Goal: Task Accomplishment & Management: Complete application form

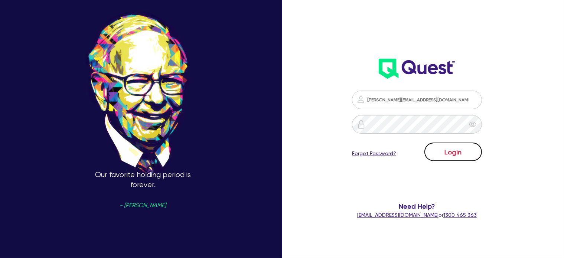
click at [452, 159] on button "Login" at bounding box center [453, 152] width 58 height 19
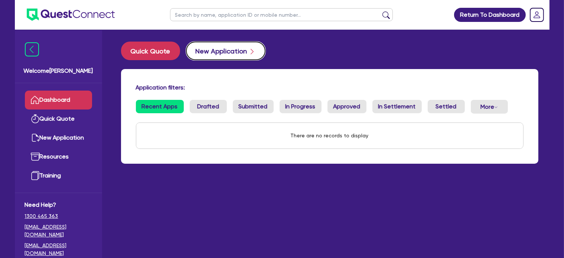
click at [218, 50] on button "New Application" at bounding box center [225, 51] width 79 height 19
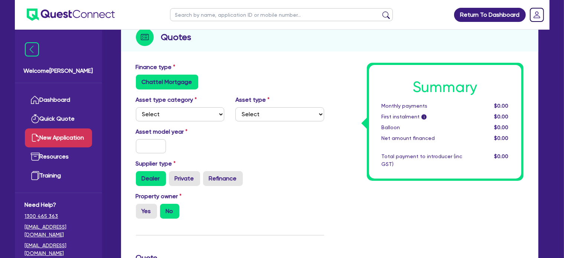
scroll to position [83, 0]
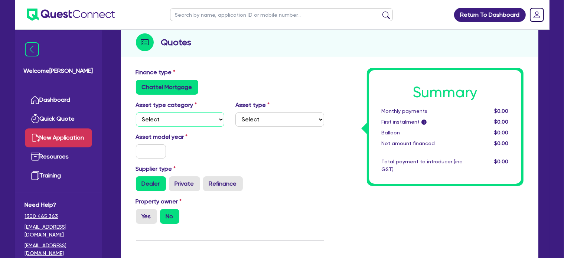
click at [215, 118] on select "Select Cars and light trucks Primary assets Secondary assets Tertiary assets" at bounding box center [180, 119] width 89 height 14
select select "CARS_AND_LIGHT_TRUCKS"
click at [136, 112] on select "Select Cars and light trucks Primary assets Secondary assets Tertiary assets" at bounding box center [180, 119] width 89 height 14
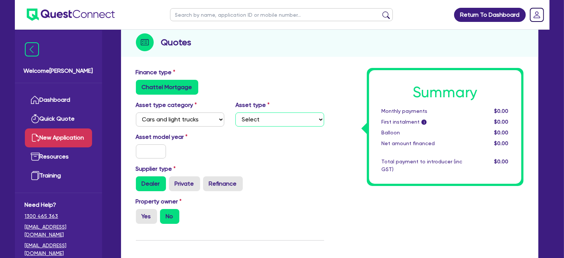
click at [271, 123] on select "Select Passenger vehicles Vans and utes Light trucks up to 4.5 tonne" at bounding box center [279, 119] width 89 height 14
select select "PASSENGER_VEHICLES"
click at [235, 112] on select "Select Passenger vehicles Vans and utes Light trucks up to 4.5 tonne" at bounding box center [279, 119] width 89 height 14
click at [152, 157] on input "text" at bounding box center [151, 151] width 30 height 14
type input "2016"
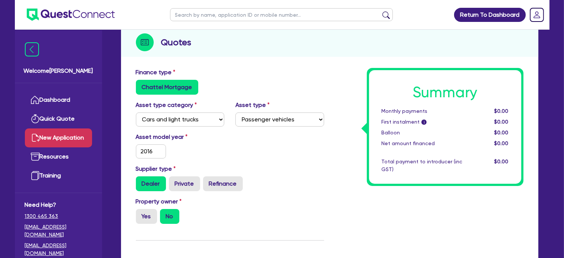
click at [193, 157] on div "Asset model year 2016" at bounding box center [180, 146] width 100 height 26
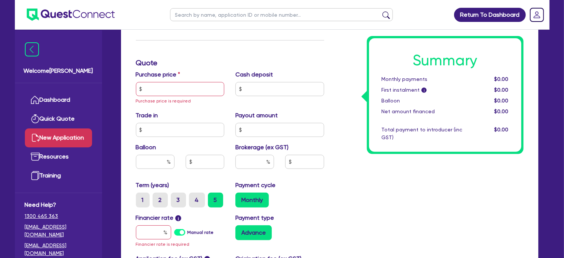
scroll to position [284, 0]
click at [212, 85] on input "text" at bounding box center [180, 89] width 89 height 14
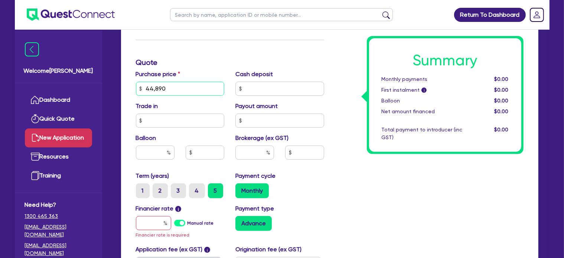
type input "44,890"
click at [246, 86] on input "text" at bounding box center [279, 89] width 89 height 14
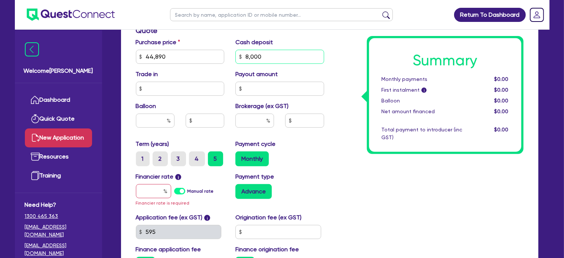
scroll to position [316, 0]
type input "8,000"
click at [245, 124] on input "text" at bounding box center [254, 120] width 39 height 14
type input "8"
type input "10"
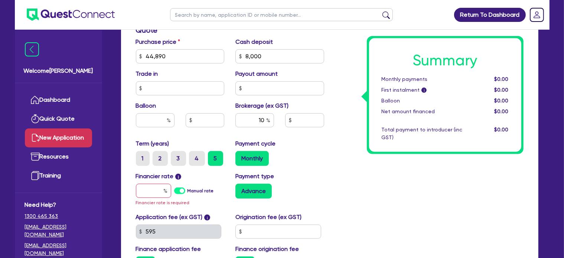
click at [356, 138] on div "Summary Monthly payments $0.00 First instalment i $0.00 Balloon $0.00 Net amoun…" at bounding box center [429, 56] width 199 height 442
click at [152, 190] on input "text" at bounding box center [153, 191] width 35 height 14
click at [187, 193] on label "Manual rate" at bounding box center [200, 190] width 26 height 7
click at [0, 0] on input "Manual rate" at bounding box center [0, 0] width 0 height 0
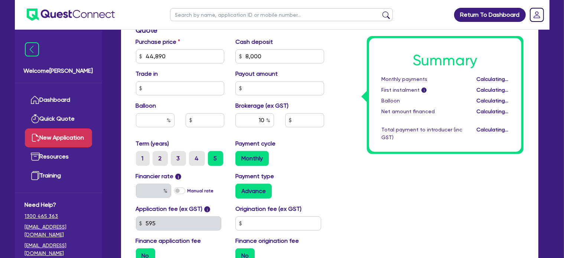
type input "3,689"
type input "17"
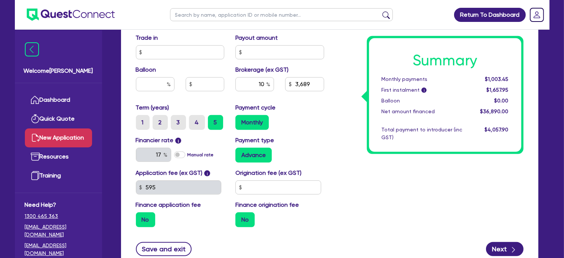
scroll to position [353, 0]
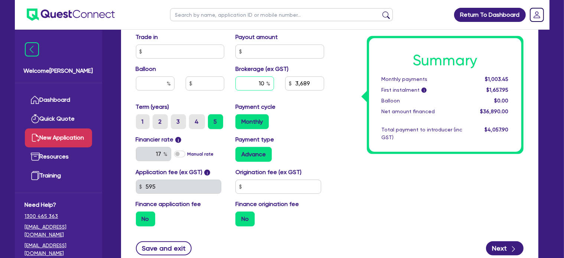
drag, startPoint x: 248, startPoint y: 83, endPoint x: 295, endPoint y: 87, distance: 46.9
click at [295, 87] on div "10 3,689" at bounding box center [280, 86] width 100 height 20
type input "80"
click at [317, 125] on div "Monthly" at bounding box center [279, 121] width 89 height 15
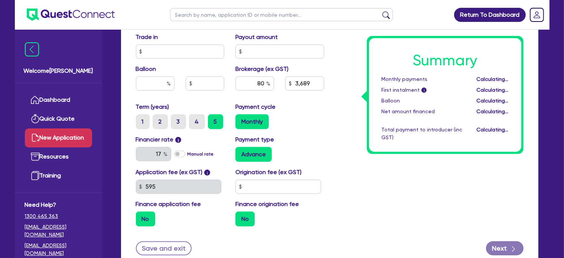
type input "29,512"
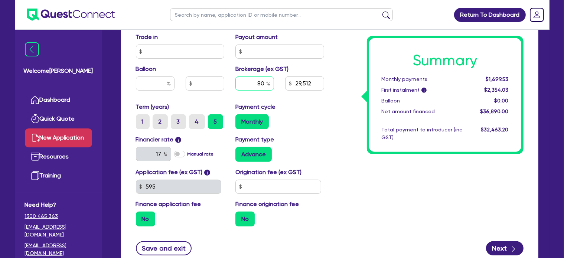
drag, startPoint x: 255, startPoint y: 79, endPoint x: 269, endPoint y: 84, distance: 14.6
click at [269, 84] on div "80" at bounding box center [254, 83] width 39 height 14
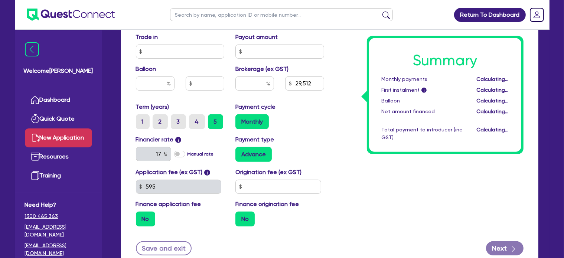
type input "29,512"
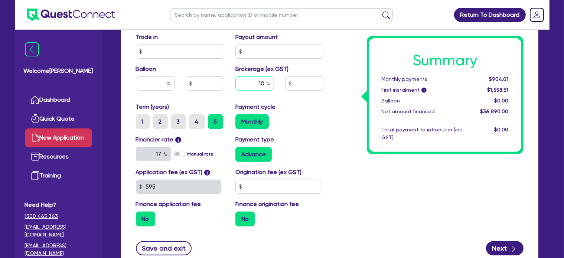
type input "10"
click at [361, 121] on div "Summary Monthly payments $904.01 First instalment i $1,558.51 Balloon $0.00 Net…" at bounding box center [429, 15] width 199 height 434
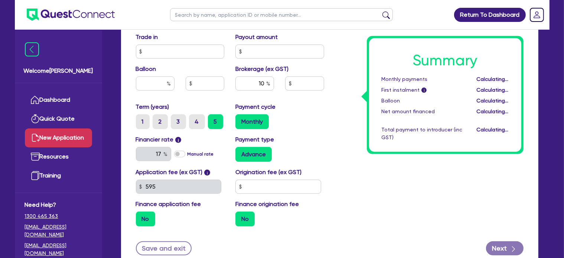
type input "3,689"
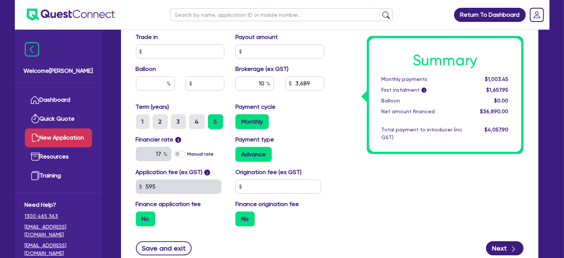
scroll to position [410, 0]
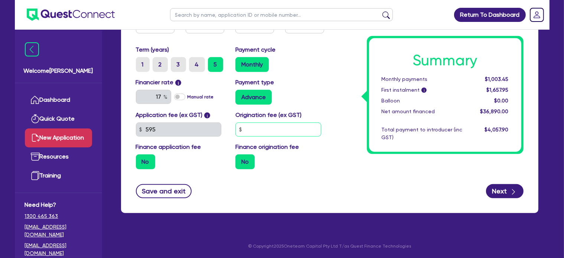
click at [267, 128] on input "text" at bounding box center [278, 129] width 86 height 14
type input "990"
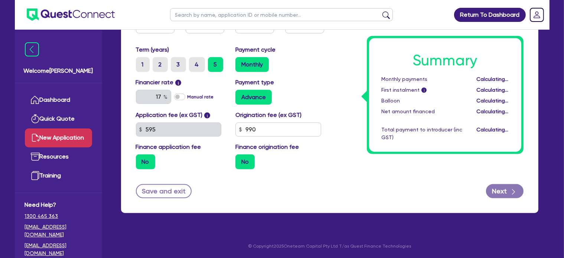
type input "3,689"
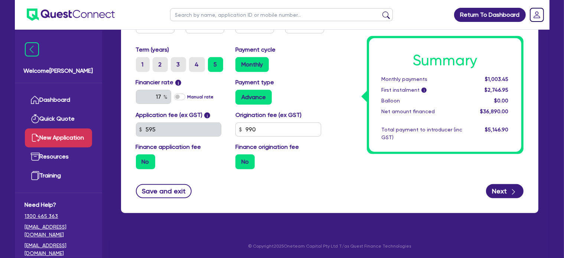
click at [290, 167] on div "No" at bounding box center [279, 161] width 89 height 15
click at [245, 160] on label "No" at bounding box center [244, 161] width 19 height 15
click at [240, 159] on input "No" at bounding box center [237, 156] width 5 height 5
click at [148, 161] on label "No" at bounding box center [145, 161] width 19 height 15
click at [141, 159] on input "No" at bounding box center [138, 156] width 5 height 5
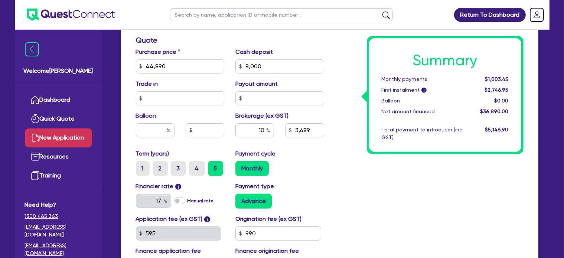
scroll to position [302, 0]
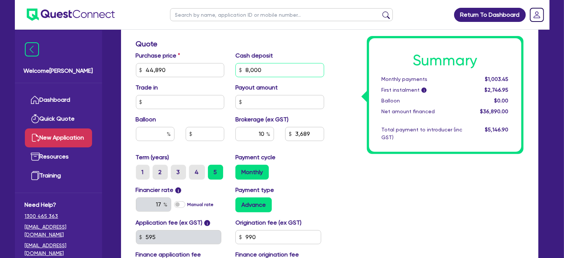
click at [268, 72] on input "8,000" at bounding box center [279, 70] width 89 height 14
type input "800"
type input "4,409"
type input "8"
type input "7,000"
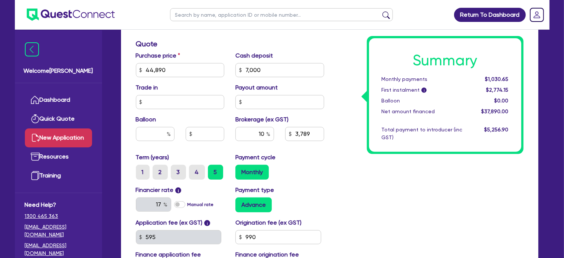
click at [292, 43] on h3 "Quote" at bounding box center [230, 43] width 188 height 9
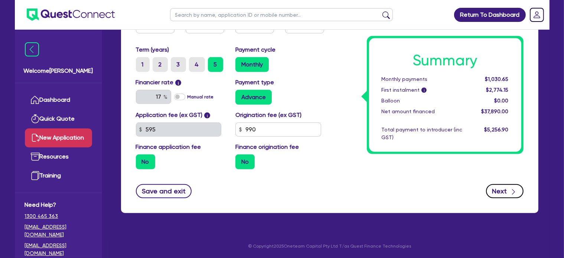
click at [497, 190] on button "Next" at bounding box center [504, 191] width 37 height 14
type input "3,789"
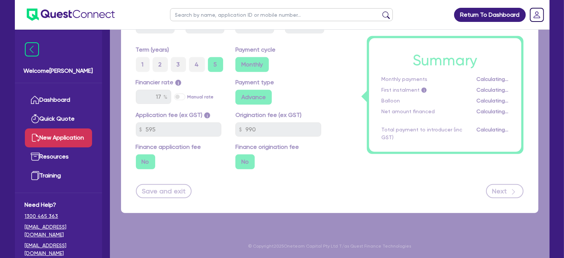
scroll to position [0, 0]
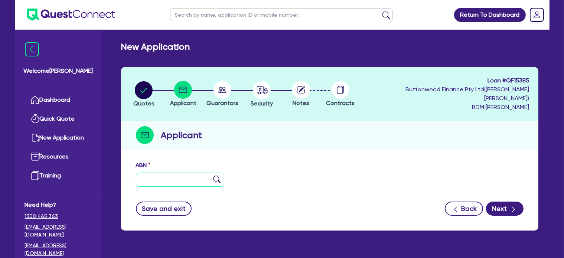
click at [144, 175] on input "text" at bounding box center [180, 180] width 89 height 14
paste input "15 676 935 523"
type input "15 676 935 523"
type input "COOL ENTERPRISES AUSTRALIA PTY LTD"
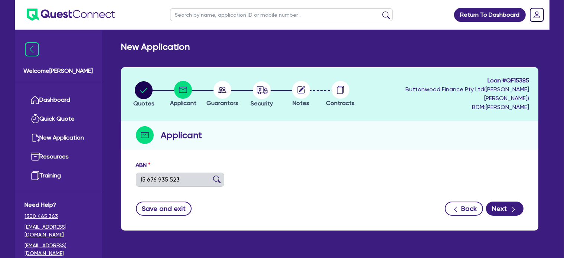
select select "COMPANY"
type input "29/04/2024"
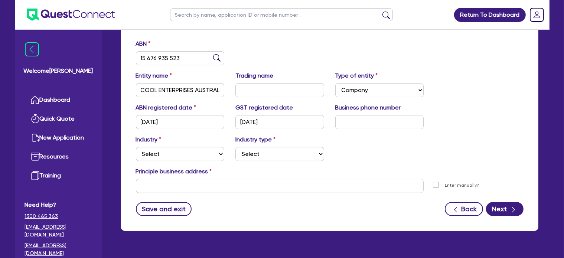
scroll to position [122, 0]
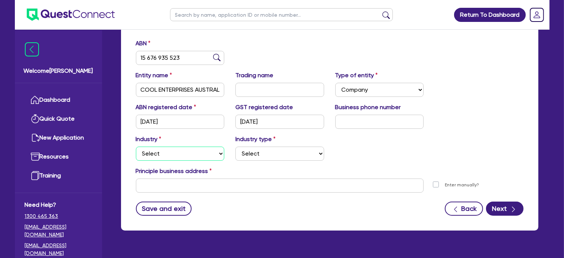
click at [202, 147] on select "Select Accomodation & Food Services Administrative & Support Services Agricultu…" at bounding box center [180, 154] width 89 height 14
select select "TRANSPORT_WAREHOUSING"
click at [136, 147] on select "Select Accomodation & Food Services Administrative & Support Services Agricultu…" at bounding box center [180, 154] width 89 height 14
click at [258, 147] on select "Select Taxi & Luxury Car Services Passengers & Freight Transport Services Posta…" at bounding box center [279, 154] width 89 height 14
select select "TAXI_LUXURY_CAR_SERVICES"
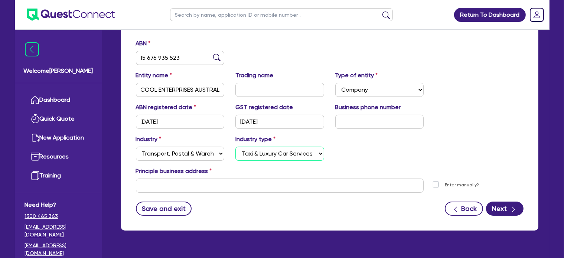
click at [235, 147] on select "Select Taxi & Luxury Car Services Passengers & Freight Transport Services Posta…" at bounding box center [279, 154] width 89 height 14
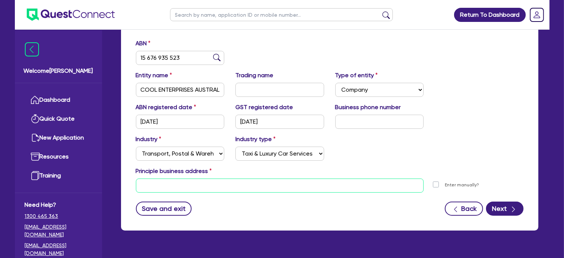
click at [269, 179] on input "text" at bounding box center [280, 186] width 288 height 14
paste input "14 Woods Rd, South Windsor NSW 2756, AU"
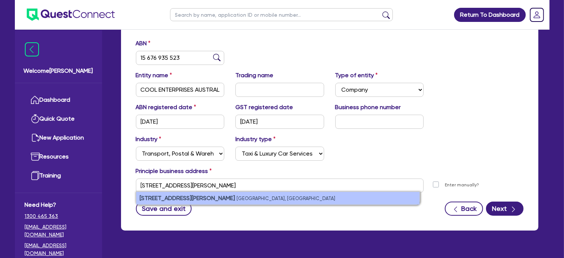
click at [238, 192] on li "14 Woods Rd South Windsor NSW 2756, Australia" at bounding box center [277, 198] width 283 height 13
type input "14 Woods Rd South Windsor NSW 2756"
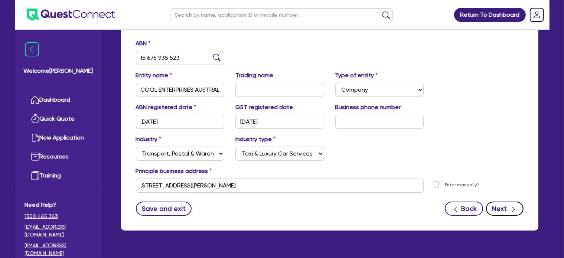
click at [499, 202] on button "Next" at bounding box center [504, 209] width 37 height 14
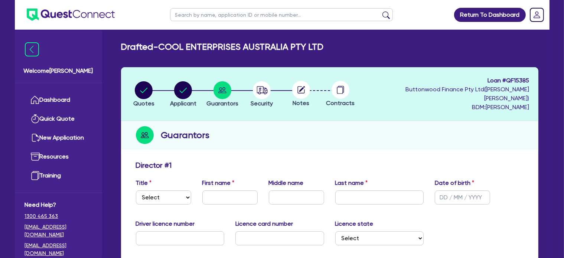
scroll to position [55, 0]
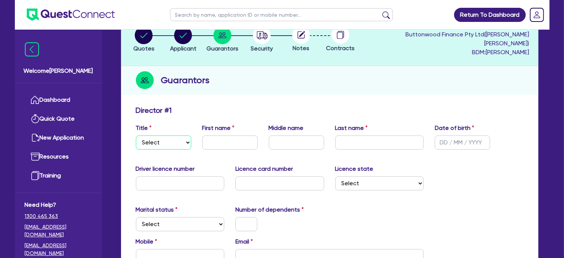
click at [170, 135] on select "Select Mr Mrs Ms Miss Dr" at bounding box center [163, 142] width 55 height 14
select select "MR"
click at [136, 135] on select "Select Mr Mrs Ms Miss Dr" at bounding box center [163, 142] width 55 height 14
click at [221, 143] on div "Title Select Mr Mrs Ms Miss Dr First name Middle name Last name Date of birth" at bounding box center [329, 140] width 399 height 32
click at [221, 135] on input "text" at bounding box center [229, 142] width 55 height 14
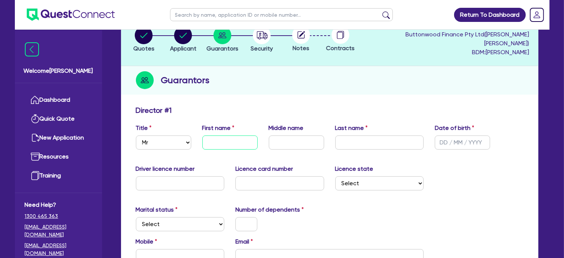
paste input "Naveed"
type input "Naveed"
click at [366, 135] on input "text" at bounding box center [379, 142] width 89 height 14
paste input "Akram"
type input "Akram"
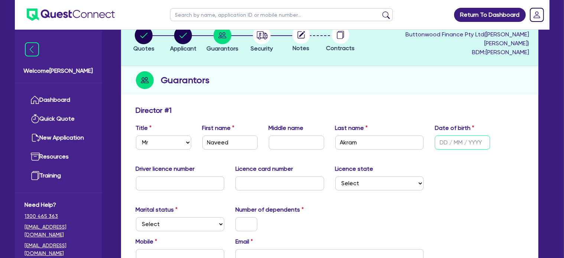
click at [461, 135] on input "text" at bounding box center [462, 142] width 55 height 14
type input "11/07/1994"
paste input "23123071"
click at [180, 176] on input "23123071" at bounding box center [180, 183] width 89 height 14
type input "23123071"
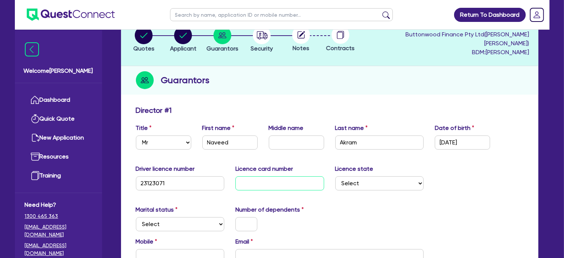
click at [246, 176] on input "text" at bounding box center [279, 183] width 89 height 14
paste input "2061835413"
type input "2061835413"
click at [190, 217] on select "Select Single Married De Facto / Partner" at bounding box center [180, 224] width 89 height 14
click at [175, 222] on select "Select Single Married De Facto / Partner" at bounding box center [180, 224] width 89 height 14
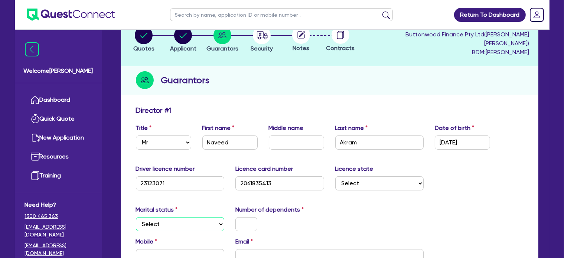
select select "MARRIED"
click at [136, 217] on select "Select Single Married De Facto / Partner" at bounding box center [180, 224] width 89 height 14
click at [247, 217] on input "text" at bounding box center [246, 224] width 22 height 14
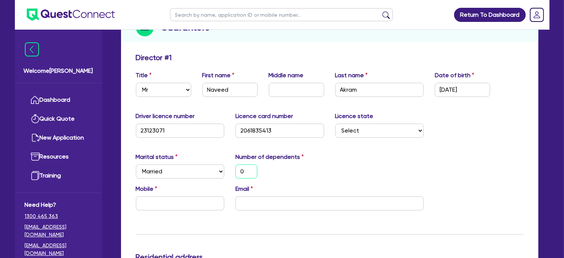
scroll to position [108, 0]
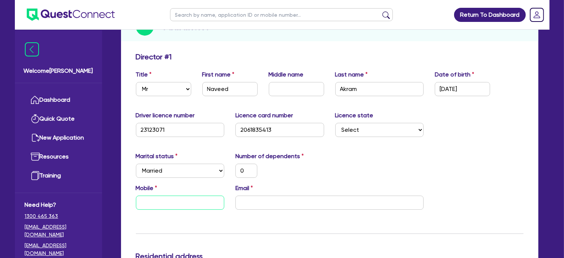
click at [167, 196] on input "text" at bounding box center [180, 203] width 89 height 14
paste input "0434 918 076"
type input "0"
type input "0434 918 076"
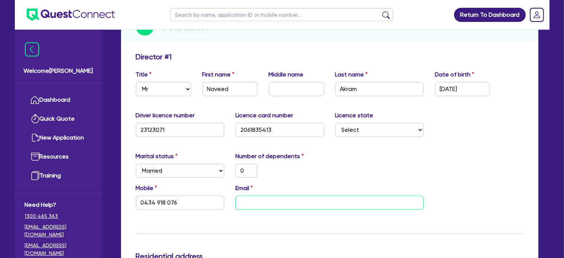
click at [281, 197] on input "email" at bounding box center [329, 203] width 188 height 14
paste input "s.naveed94@yahoo.com"
type input "0"
type input "0434 918 076"
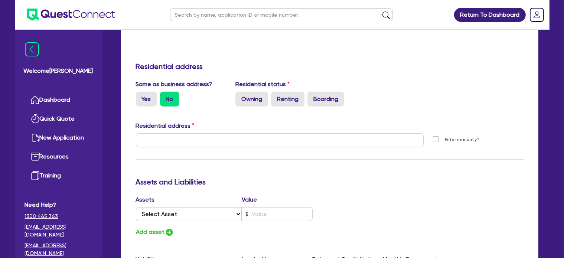
scroll to position [298, 0]
type input "s.naveed94@yahoo.com"
click at [154, 91] on label "Yes" at bounding box center [146, 98] width 21 height 15
click at [141, 91] on input "Yes" at bounding box center [138, 93] width 5 height 5
radio input "true"
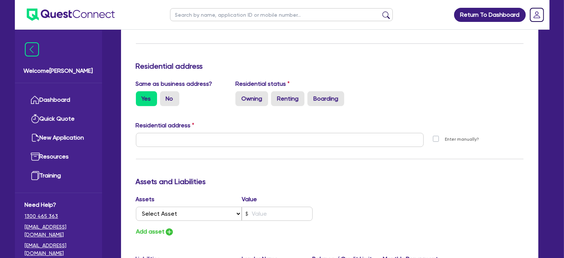
type input "0"
type input "0434 918 076"
type input "14 Woods Rd South Windsor NSW 2756"
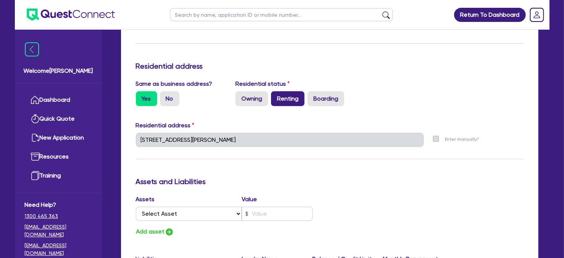
click at [283, 91] on label "Renting" at bounding box center [287, 98] width 33 height 15
click at [276, 91] on input "Renting" at bounding box center [273, 93] width 5 height 5
radio input "true"
type input "0"
type input "0434 918 076"
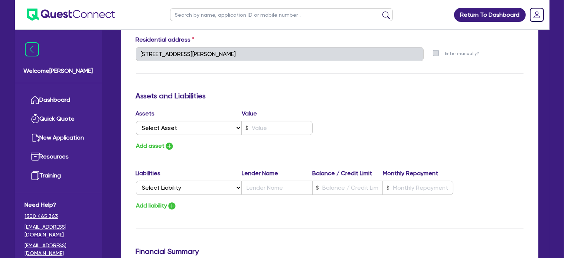
scroll to position [386, 0]
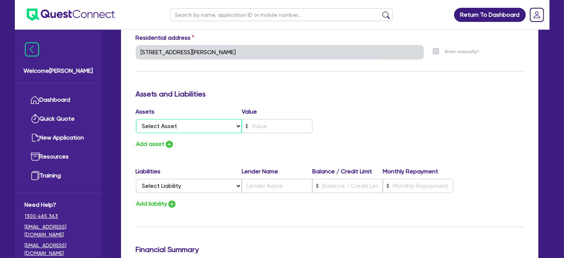
click at [226, 120] on select "Select Asset Cash Property Investment property Vehicle Truck Trailer Equipment …" at bounding box center [189, 126] width 106 height 14
select select "CASH"
click at [136, 119] on select "Select Asset Cash Property Investment property Vehicle Truck Trailer Equipment …" at bounding box center [189, 126] width 106 height 14
type input "0"
type input "0434 918 076"
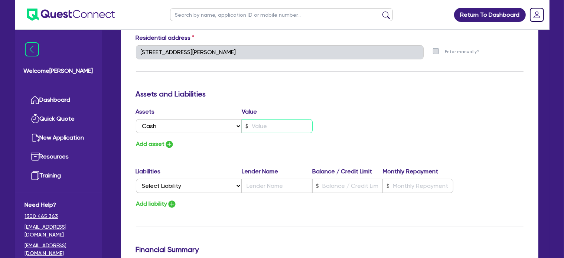
click at [269, 119] on input "text" at bounding box center [277, 126] width 71 height 14
type input "0"
type input "0434 918 076"
type input "3"
type input "0"
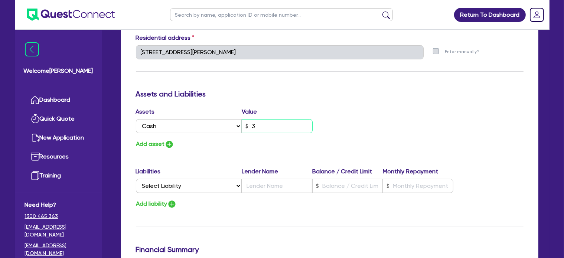
type input "0434 918 076"
type input "30"
type input "0"
type input "0434 918 076"
type input "300"
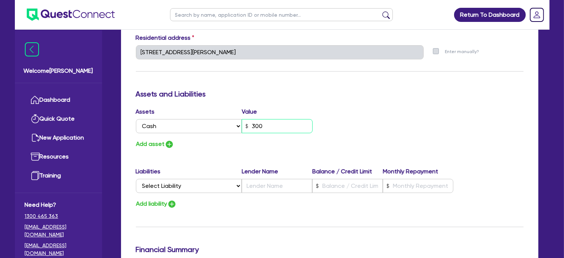
type input "0"
type input "0434 918 076"
type input "3,000"
type input "0"
type input "0434 918 076"
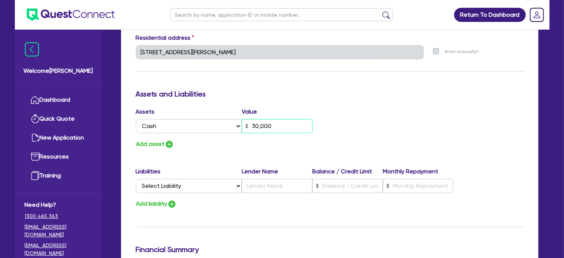
type input "30,000"
click at [150, 139] on button "Add asset" at bounding box center [155, 144] width 38 height 10
type input "0"
type input "0434 918 076"
type input "30,000"
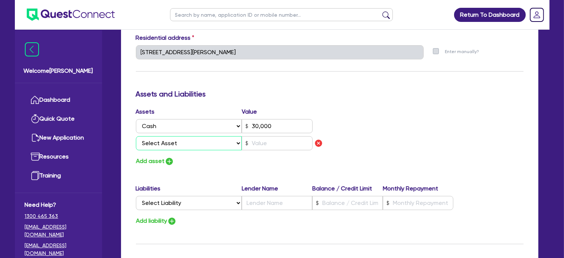
click at [152, 137] on select "Select Asset Cash Property Investment property Vehicle Truck Trailer Equipment …" at bounding box center [189, 143] width 106 height 14
select select "EQUIPMENT"
click at [136, 136] on select "Select Asset Cash Property Investment property Vehicle Truck Trailer Equipment …" at bounding box center [189, 143] width 106 height 14
type input "0"
type input "0434 918 076"
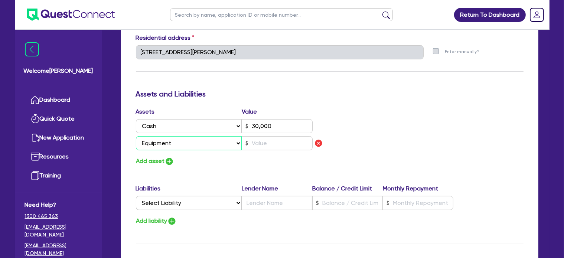
type input "30,000"
drag, startPoint x: 278, startPoint y: 123, endPoint x: 216, endPoint y: 124, distance: 62.4
click at [216, 124] on div "Assets Value Select Asset Cash Property Investment property Vehicle Truck Trail…" at bounding box center [229, 130] width 199 height 46
type input "0"
type input "0434 918 076"
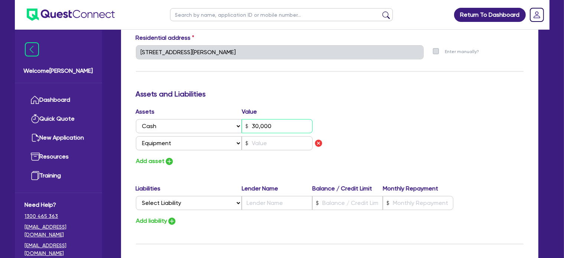
type input "9"
type input "0"
type input "0434 918 076"
type input "90"
type input "0"
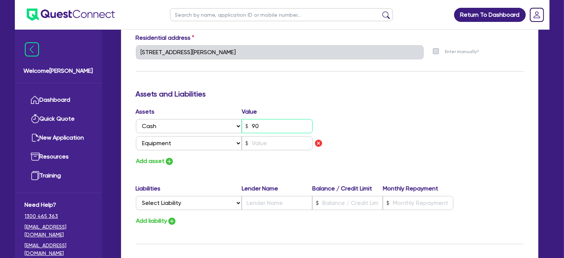
type input "0434 918 076"
type input "900"
type input "0"
type input "0434 918 076"
type input "9,000"
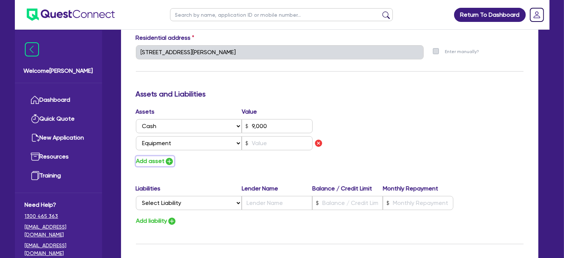
click at [165, 157] on img "button" at bounding box center [169, 161] width 9 height 9
type input "0"
type input "0434 918 076"
type input "9,000"
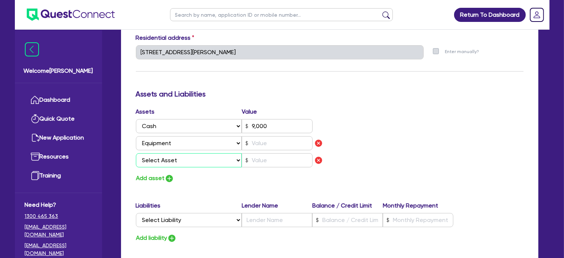
click at [192, 153] on select "Select Asset Cash Property Investment property Vehicle Truck Trailer Equipment …" at bounding box center [189, 160] width 106 height 14
select select "VEHICLE"
click at [136, 153] on select "Select Asset Cash Property Investment property Vehicle Truck Trailer Equipment …" at bounding box center [189, 160] width 106 height 14
type input "0"
type input "0434 918 076"
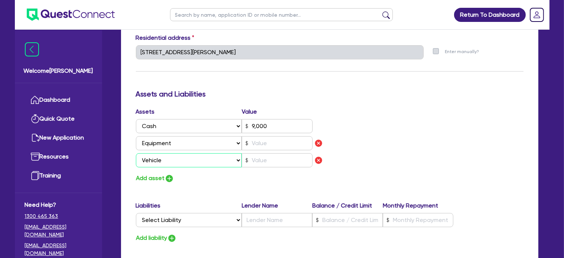
type input "9,000"
click at [275, 158] on div "Assets Value Select Asset Cash Property Investment property Vehicle Truck Trail…" at bounding box center [229, 138] width 199 height 63
click at [275, 153] on input "text" at bounding box center [277, 160] width 71 height 14
type input "0"
type input "0434 918 076"
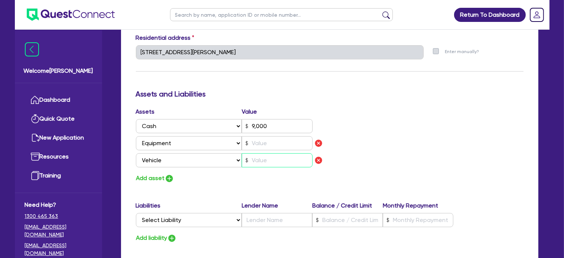
type input "9,000"
type input "6"
type input "0"
type input "0434 918 076"
type input "9,000"
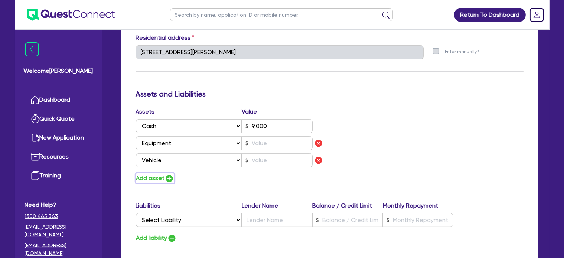
click at [164, 173] on button "Add asset" at bounding box center [155, 178] width 38 height 10
type input "0"
type input "0434 918 076"
type input "9,000"
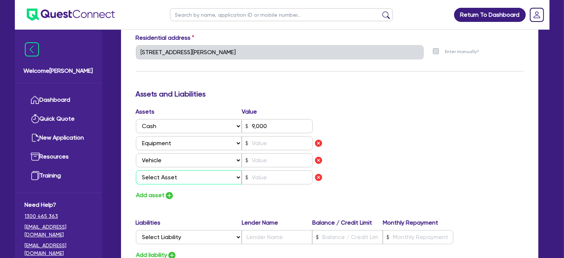
click at [206, 170] on select "Select Asset Cash Property Investment property Vehicle Truck Trailer Equipment …" at bounding box center [189, 177] width 106 height 14
select select "HOUSEHOLD_PERSONAL"
click at [136, 170] on select "Select Asset Cash Property Investment property Vehicle Truck Trailer Equipment …" at bounding box center [189, 177] width 106 height 14
type input "0"
type input "0434 918 076"
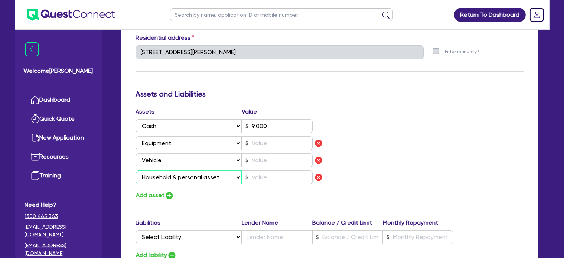
type input "9,000"
click at [269, 170] on input "text" at bounding box center [277, 177] width 71 height 14
type input "0"
type input "0434 918 076"
type input "9,000"
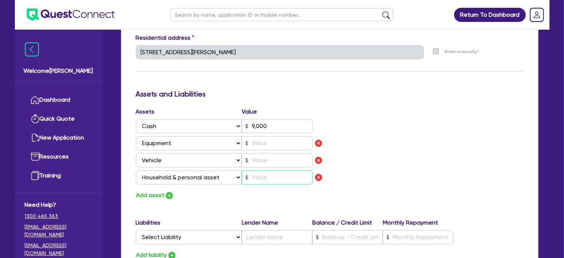
type input "8"
type input "0"
type input "0434 918 076"
type input "9,000"
type input "80"
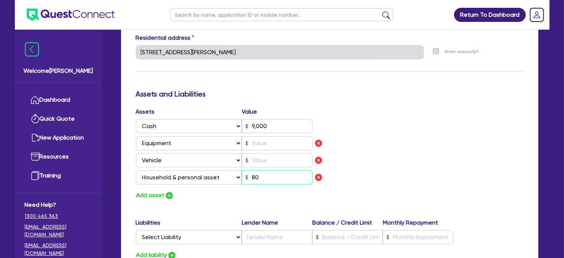
type input "0"
type input "0434 918 076"
type input "9,000"
type input "800"
type input "0"
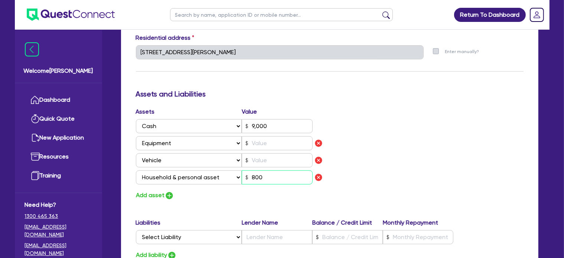
type input "0434 918 076"
type input "9,000"
type input "8,000"
type input "0"
type input "0434 918 076"
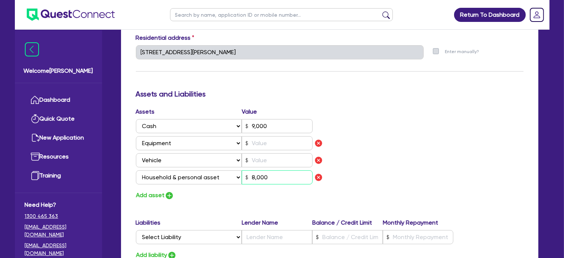
type input "9,000"
type input "80,000"
click at [277, 153] on input "text" at bounding box center [277, 160] width 71 height 14
type input "0"
type input "0434 918 076"
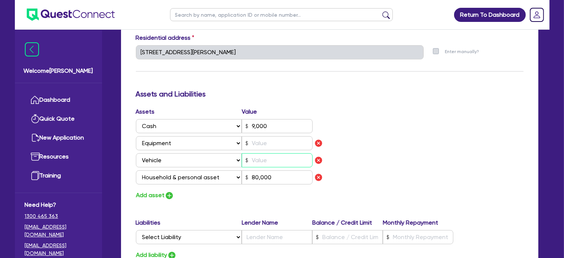
type input "9,000"
type input "1"
type input "80,000"
type input "0"
type input "0434 918 076"
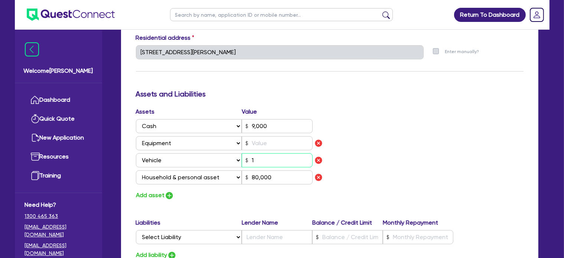
type input "9,000"
type input "15"
type input "80,000"
type input "0"
type input "0434 918 076"
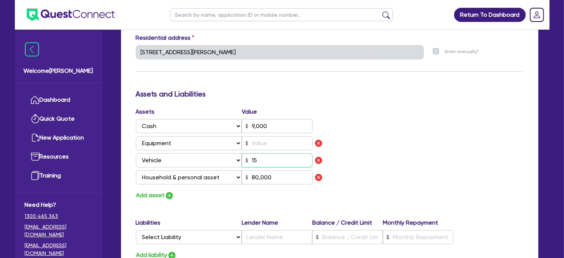
type input "9,000"
type input "150"
type input "80,000"
type input "0"
type input "0434 918 076"
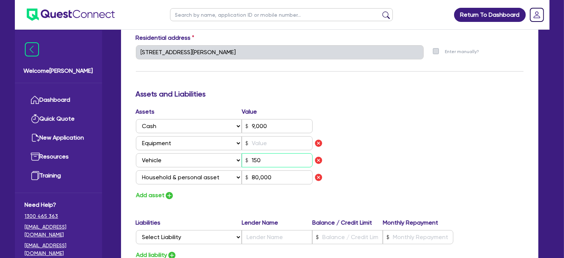
type input "9,000"
type input "15"
type input "80,000"
type input "0"
type input "0434 918 076"
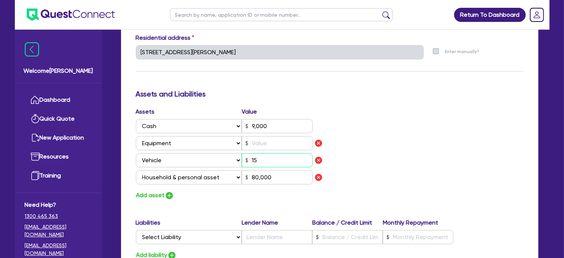
type input "9,000"
type input "1"
type input "80,000"
type input "0"
type input "0434 918 076"
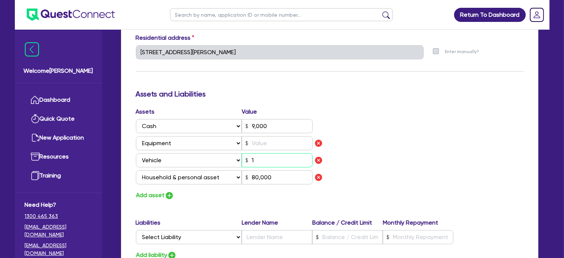
type input "9,000"
type input "12"
type input "80,000"
type input "0"
type input "0434 918 076"
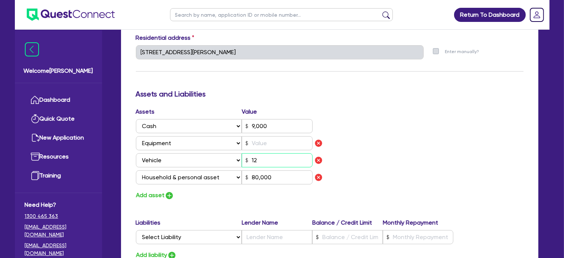
type input "9,000"
type input "120"
type input "80,000"
type input "0"
type input "0434 918 076"
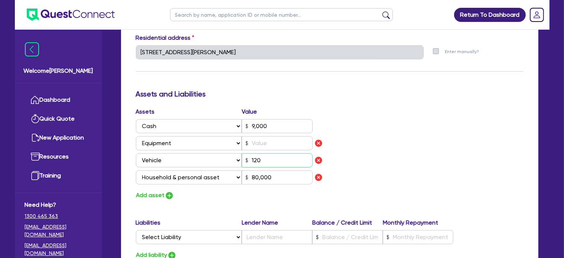
type input "9,000"
type input "1,200"
type input "80,000"
type input "0"
type input "0434 918 076"
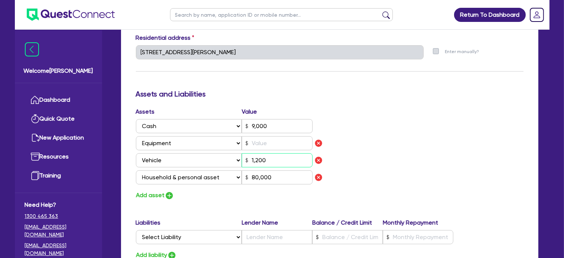
type input "9,000"
type input "12,000"
type input "80,000"
type input "0"
type input "0434 918 076"
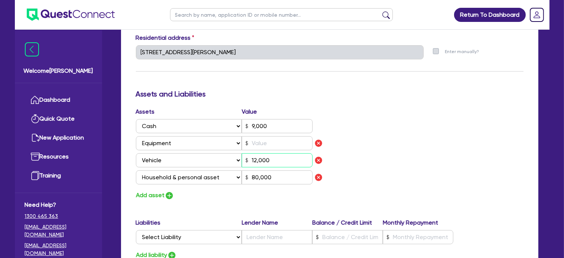
type input "9,000"
type input "120,000"
type input "80,000"
type input "120,000"
click at [280, 137] on input "text" at bounding box center [277, 143] width 71 height 14
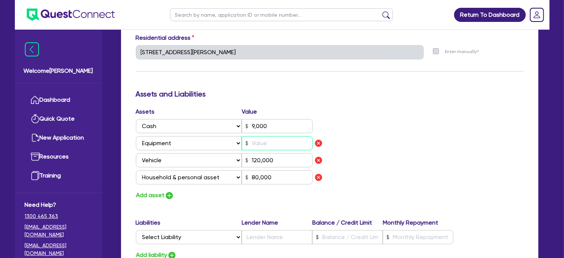
type input "0"
type input "0434 918 076"
type input "9,000"
type input "5"
type input "120,000"
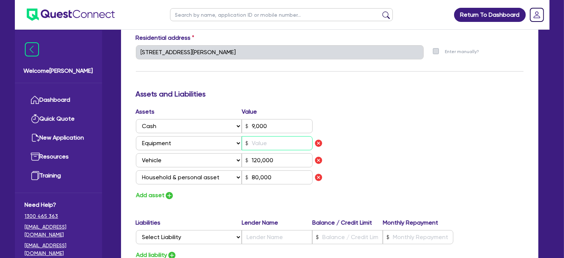
type input "80,000"
type input "0"
type input "0434 918 076"
type input "9,000"
type input "50"
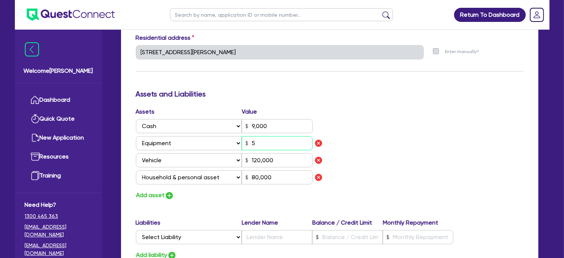
type input "120,000"
type input "80,000"
type input "0"
type input "0434 918 076"
type input "9,000"
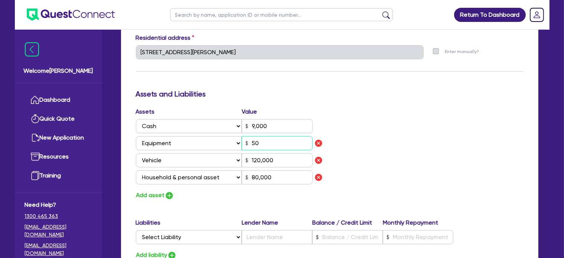
type input "500"
type input "120,000"
type input "80,000"
type input "0"
type input "0434 918 076"
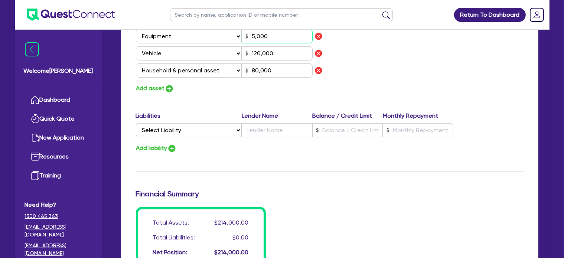
scroll to position [529, 0]
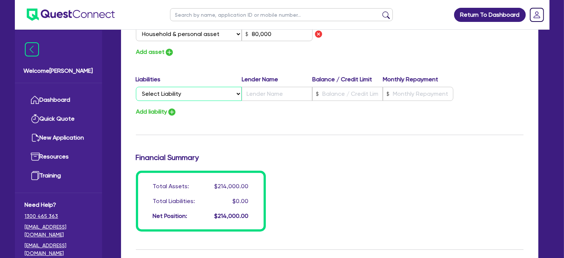
click at [197, 90] on select "Select Liability Credit card Mortgage Investment property loan Vehicle loan Tru…" at bounding box center [189, 94] width 106 height 14
click at [136, 87] on select "Select Liability Credit card Mortgage Investment property loan Vehicle loan Tru…" at bounding box center [189, 94] width 106 height 14
click at [266, 88] on input "text" at bounding box center [277, 94] width 71 height 14
click at [340, 87] on input "text" at bounding box center [347, 94] width 71 height 14
click at [420, 87] on input "text" at bounding box center [418, 94] width 71 height 14
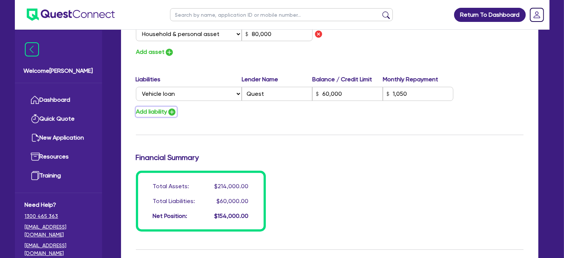
click at [163, 107] on button "Add liability" at bounding box center [156, 112] width 41 height 10
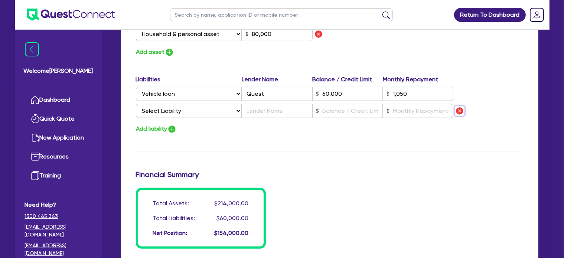
click at [461, 107] on img "button" at bounding box center [459, 111] width 9 height 9
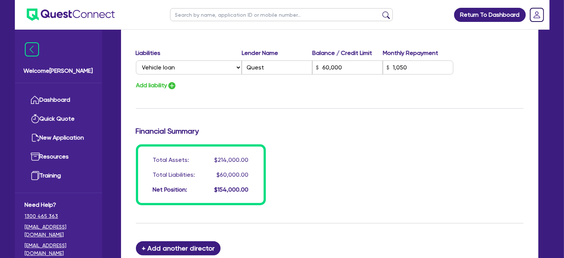
scroll to position [653, 0]
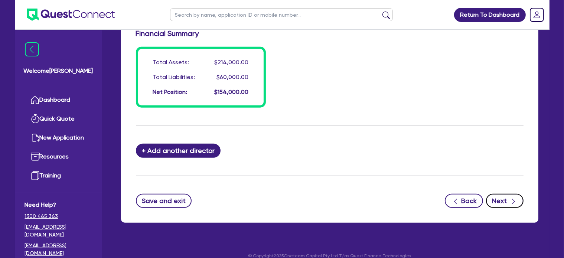
click at [504, 194] on button "Next" at bounding box center [504, 201] width 37 height 14
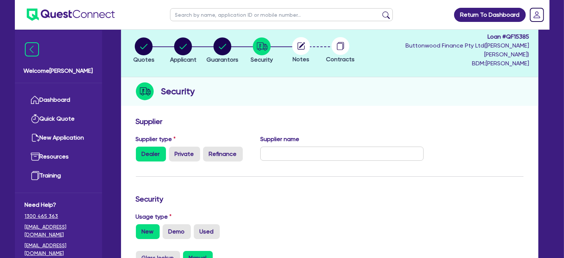
scroll to position [44, 0]
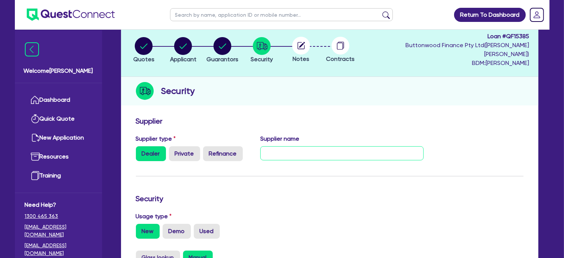
click at [280, 146] on input "text" at bounding box center [341, 153] width 163 height 14
click at [270, 194] on h3 "Security" at bounding box center [329, 198] width 387 height 9
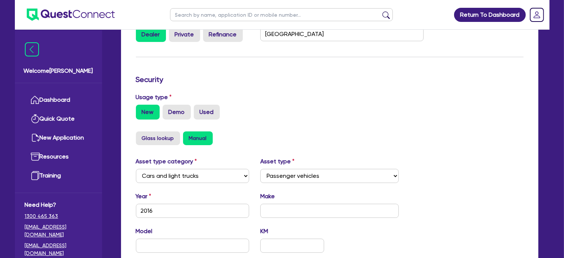
scroll to position [165, 0]
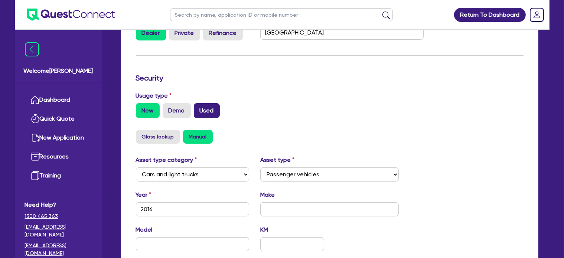
click at [206, 104] on label "Used" at bounding box center [207, 110] width 26 height 15
click at [199, 104] on input "Used" at bounding box center [196, 105] width 5 height 5
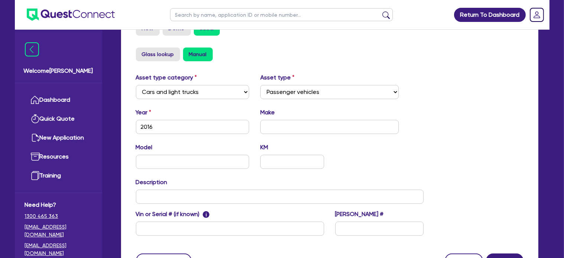
scroll to position [251, 0]
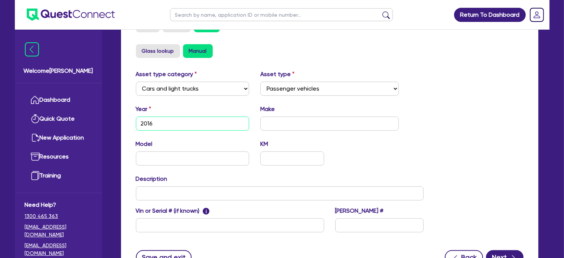
drag, startPoint x: 234, startPoint y: 112, endPoint x: 117, endPoint y: 106, distance: 117.4
click at [117, 106] on div "Quotes Applicant Guarantors Security Notes Contracts Loan # QF15385 Buttonwood …" at bounding box center [329, 52] width 428 height 471
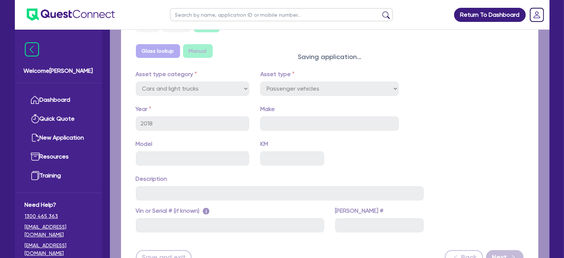
click at [290, 109] on div "Quotes Applicant Guarantors Security Notes Contracts Loan # QF15385 Buttonwood …" at bounding box center [329, 52] width 428 height 471
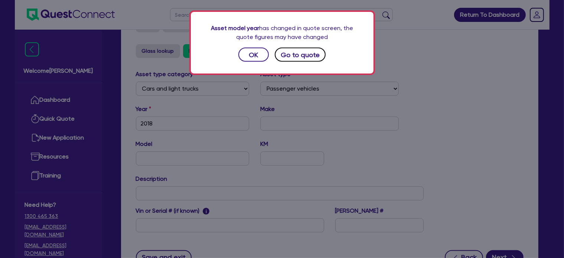
click at [300, 52] on button "Go to quote" at bounding box center [300, 55] width 51 height 14
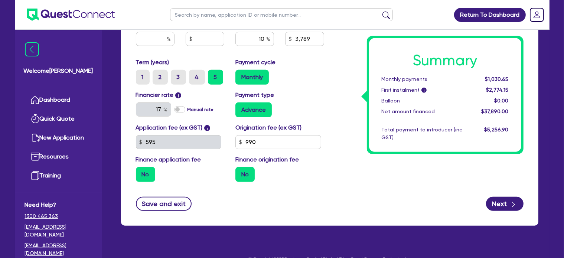
scroll to position [411, 0]
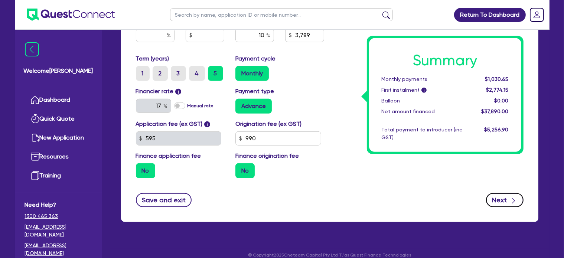
click at [501, 193] on button "Next" at bounding box center [504, 200] width 37 height 14
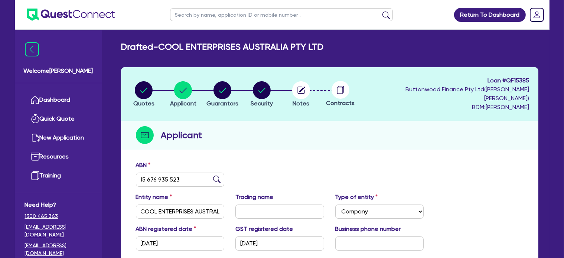
scroll to position [130, 0]
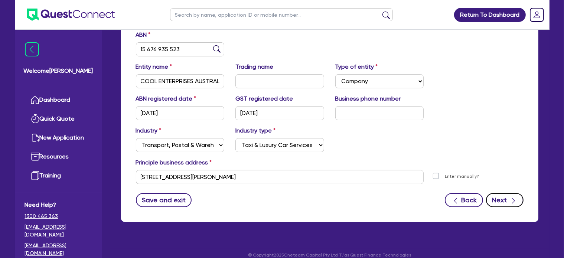
click at [502, 194] on button "Next" at bounding box center [504, 200] width 37 height 14
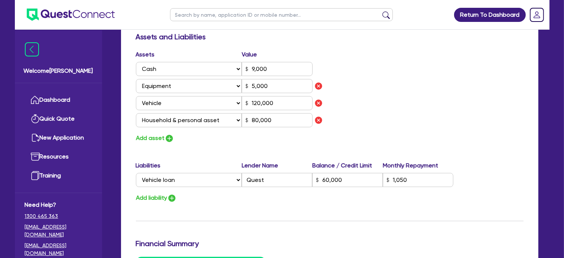
scroll to position [653, 0]
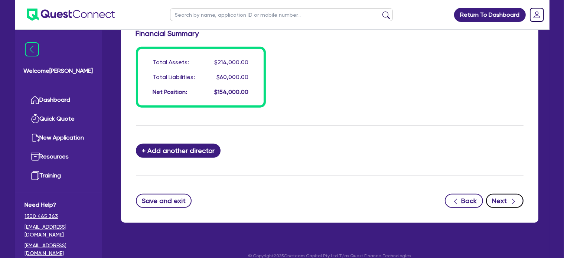
click at [501, 194] on button "Next" at bounding box center [504, 201] width 37 height 14
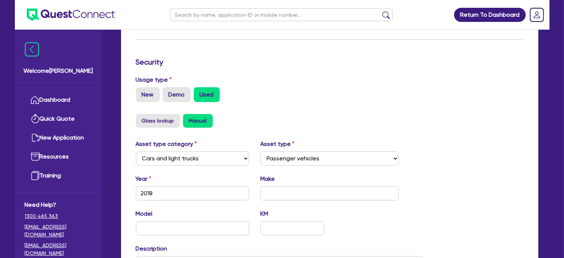
scroll to position [219, 0]
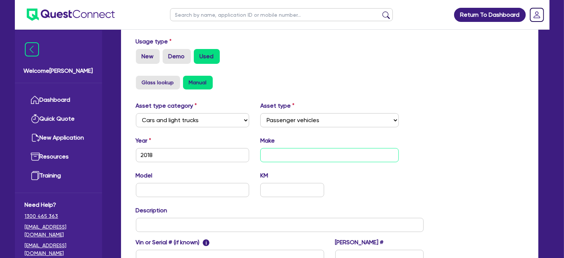
click at [273, 151] on input "text" at bounding box center [329, 155] width 138 height 14
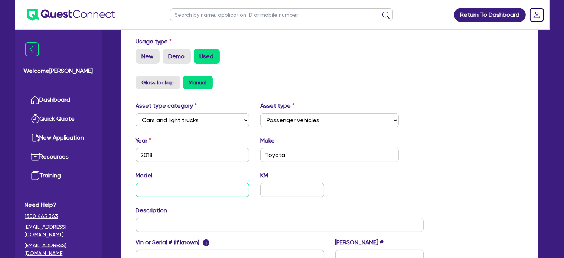
click at [203, 183] on input "text" at bounding box center [193, 190] width 114 height 14
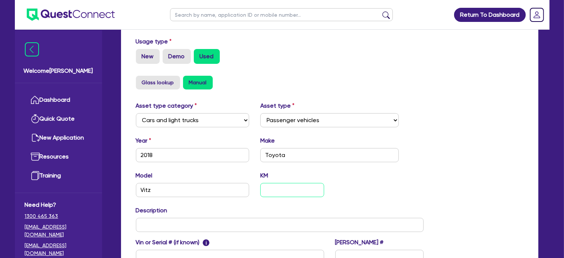
click at [302, 183] on input "text" at bounding box center [291, 190] width 63 height 14
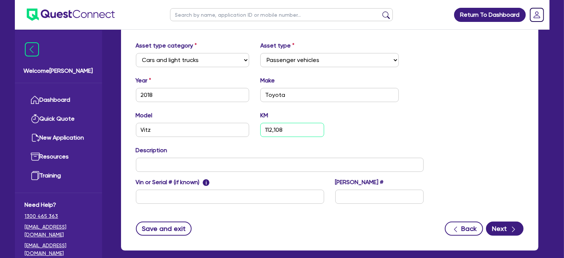
scroll to position [279, 0]
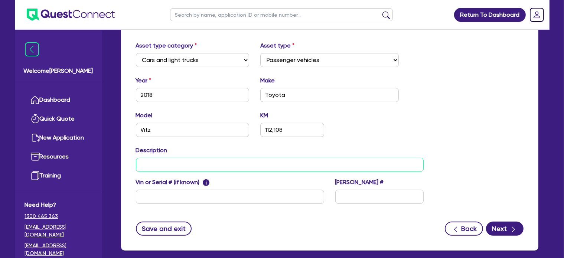
click at [225, 158] on input "text" at bounding box center [280, 165] width 288 height 14
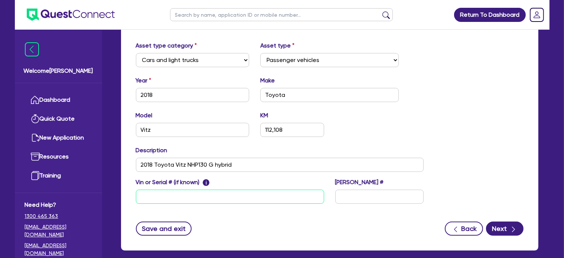
click at [218, 190] on input "text" at bounding box center [230, 197] width 188 height 14
click at [372, 190] on input "text" at bounding box center [379, 197] width 88 height 14
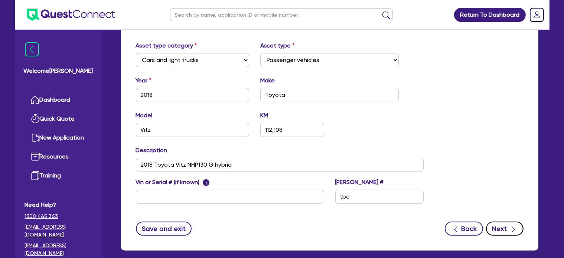
click at [511, 224] on div "button" at bounding box center [513, 228] width 7 height 9
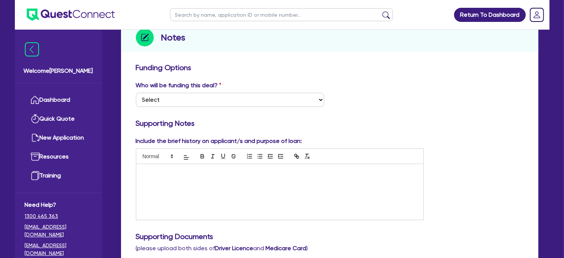
scroll to position [98, 0]
click at [221, 94] on select "Select I want Quest to fund 100% I will fund 100% I will co-fund with Quest Oth…" at bounding box center [230, 99] width 188 height 14
click at [136, 92] on select "Select I want Quest to fund 100% I will fund 100% I will co-fund with Quest Oth…" at bounding box center [230, 99] width 188 height 14
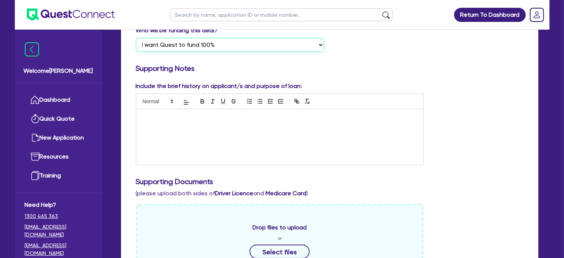
scroll to position [159, 0]
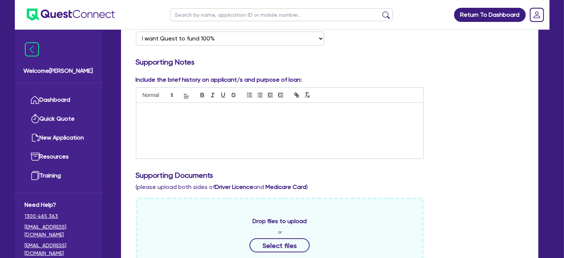
click at [219, 108] on div at bounding box center [279, 131] width 287 height 56
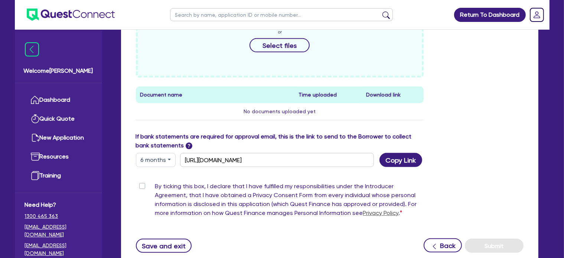
scroll to position [359, 0]
click at [155, 182] on label "By ticking this box, I declare that I have fulfilled my responsibilities under …" at bounding box center [289, 201] width 269 height 39
click at [142, 182] on input "By ticking this box, I declare that I have fulfilled my responsibilities under …" at bounding box center [139, 185] width 6 height 7
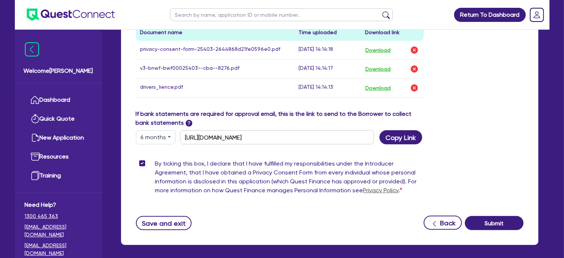
scroll to position [444, 0]
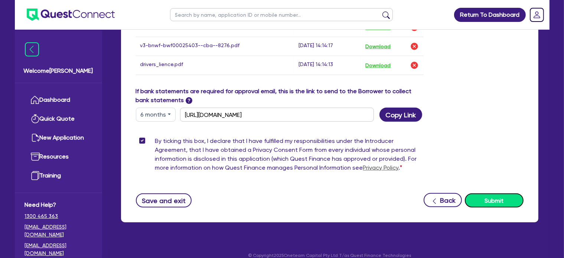
click at [490, 193] on button "Submit" at bounding box center [494, 200] width 59 height 14
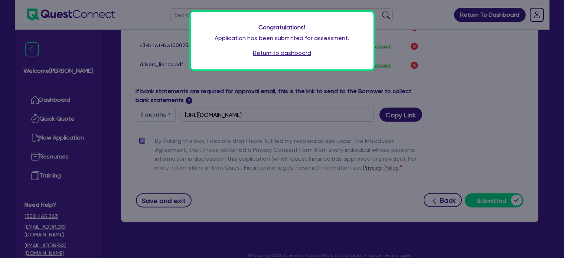
click at [303, 53] on link "Return to dashboard" at bounding box center [282, 53] width 58 height 9
